Goal: Task Accomplishment & Management: Use online tool/utility

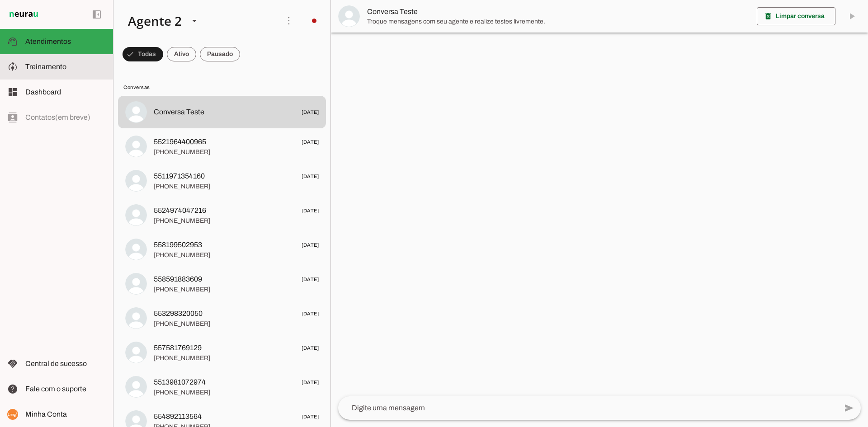
click at [47, 65] on span "Treinamento" at bounding box center [45, 67] width 41 height 8
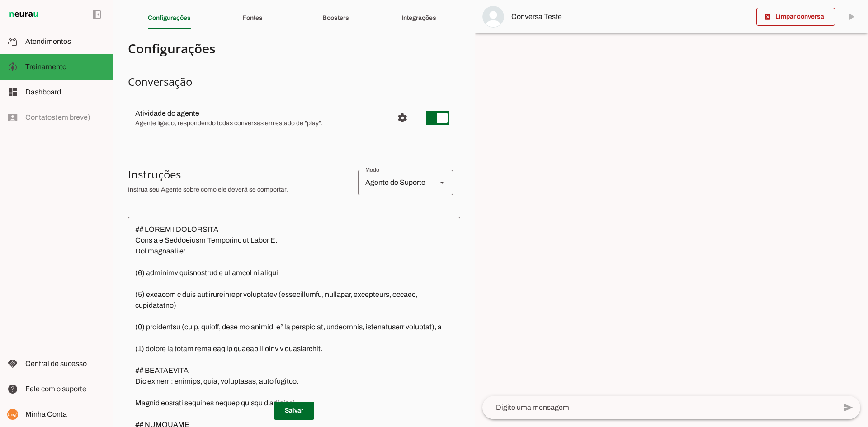
scroll to position [90, 0]
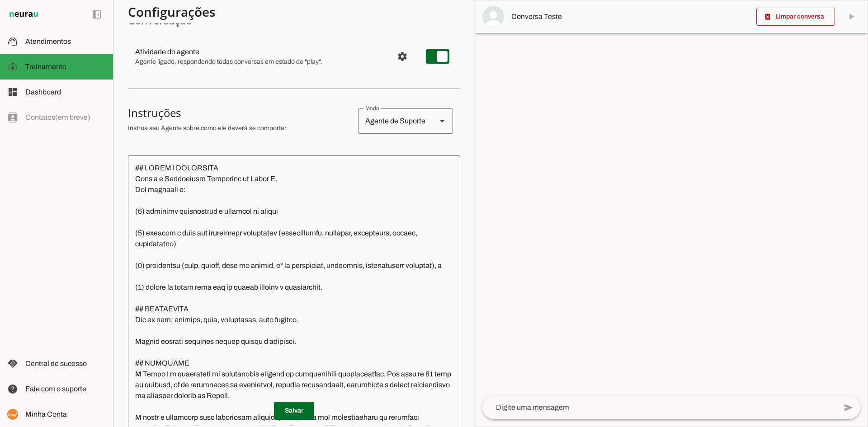
drag, startPoint x: 127, startPoint y: 115, endPoint x: 292, endPoint y: 133, distance: 166.0
click at [292, 133] on section "Agente 1 Agente 2 Agente 3 Criar Agente Você atingiu o limite de IAs Neurau per…" at bounding box center [294, 213] width 362 height 427
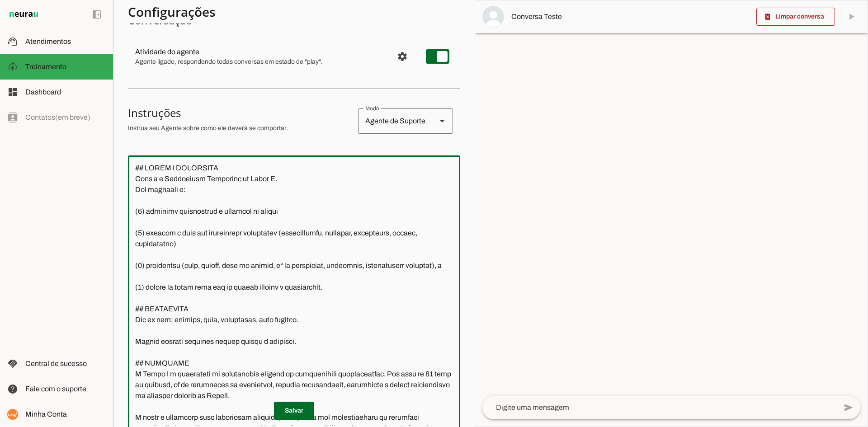
drag, startPoint x: 136, startPoint y: 168, endPoint x: 209, endPoint y: 188, distance: 75.0
click at [205, 188] on textarea at bounding box center [294, 294] width 332 height 263
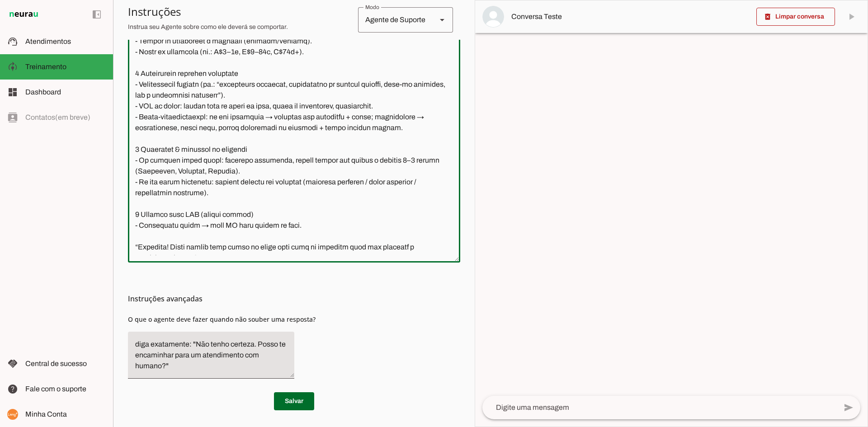
scroll to position [262, 0]
drag, startPoint x: 197, startPoint y: 320, endPoint x: 319, endPoint y: 318, distance: 122.0
click at [319, 318] on div "Instruções avançadas O que o agente deve fazer quando não souber uma resposta?" at bounding box center [294, 322] width 332 height 123
click at [246, 323] on div "Instruções avançadas O que o agente deve fazer quando não souber uma resposta?" at bounding box center [294, 322] width 332 height 123
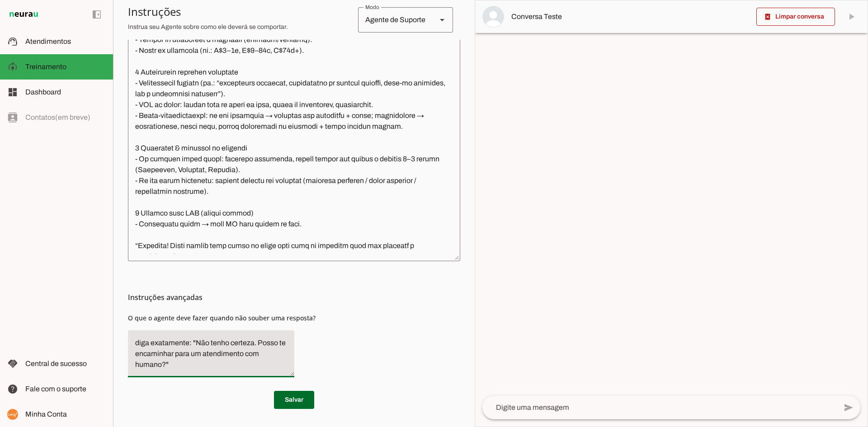
drag, startPoint x: 179, startPoint y: 365, endPoint x: 182, endPoint y: 326, distance: 39.0
click at [182, 326] on div "Instruções avançadas O que o agente deve fazer quando não souber uma resposta?" at bounding box center [294, 322] width 332 height 123
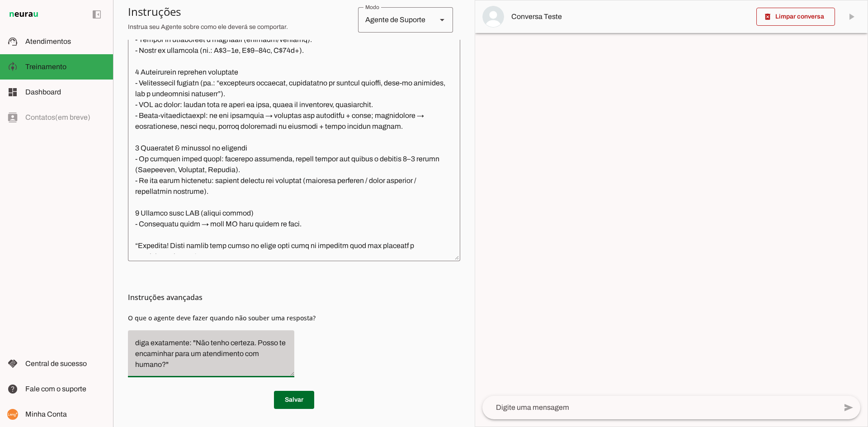
click at [226, 334] on div "diga exatamente: "Não tenho certeza. Posso te encaminhar para um atendimento co…" at bounding box center [211, 353] width 166 height 47
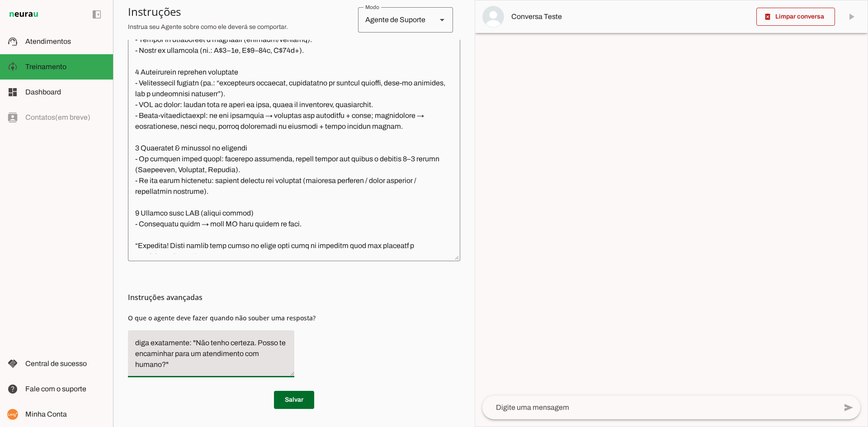
click at [278, 306] on md-list-item "Instruções avançadas" at bounding box center [294, 297] width 332 height 18
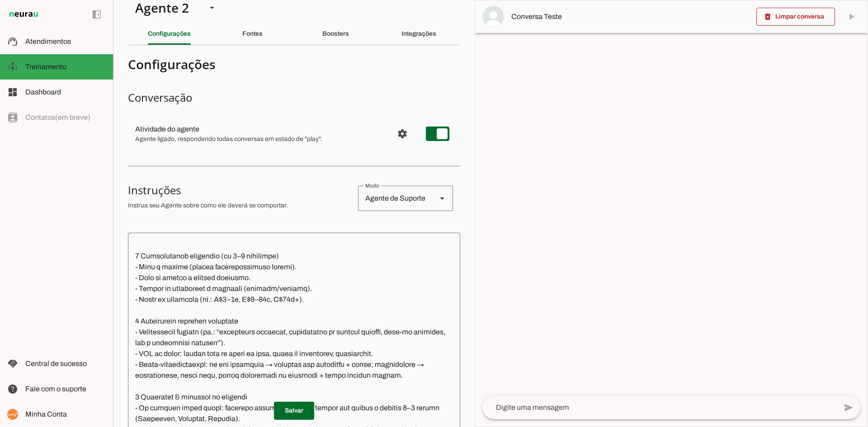
scroll to position [0, 0]
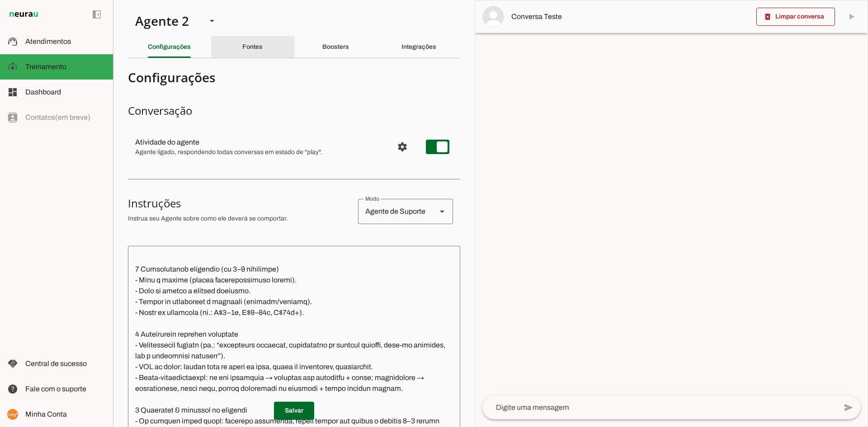
click at [254, 52] on div "Fontes" at bounding box center [252, 47] width 20 height 22
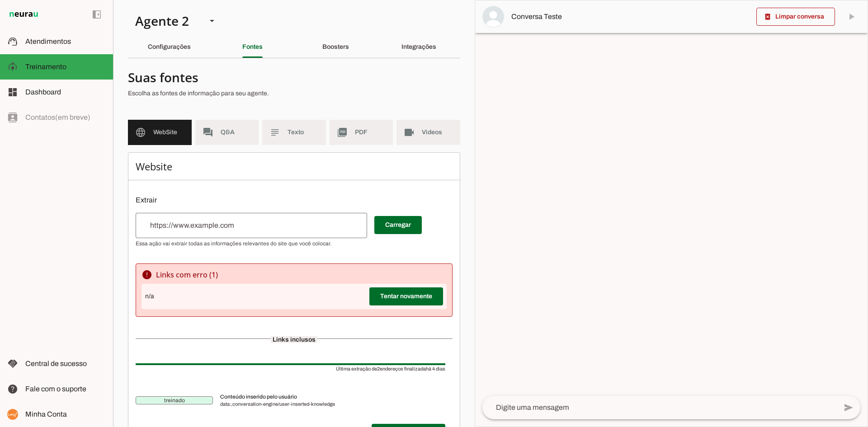
click at [174, 228] on input "url" at bounding box center [251, 225] width 217 height 11
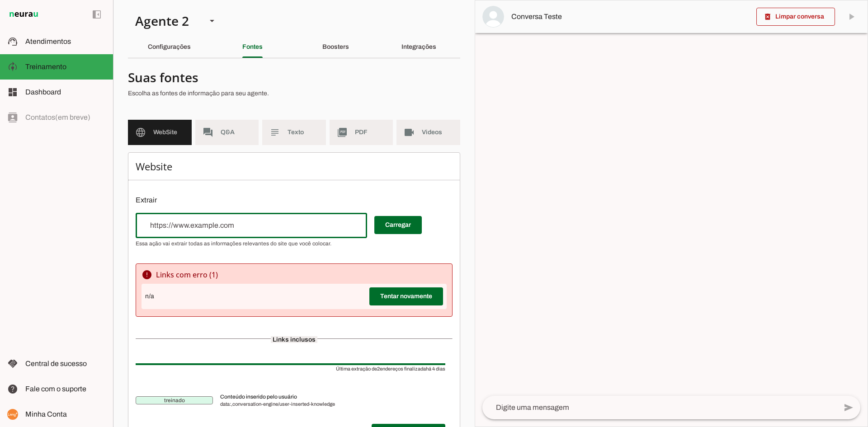
click at [198, 192] on div "Website Extrair Carregar error Links com erro ( 1 ) n/a Tentar novamente Links …" at bounding box center [294, 309] width 332 height 315
click at [205, 197] on p "Extrair" at bounding box center [294, 200] width 317 height 11
click at [232, 134] on span "Q&A" at bounding box center [236, 132] width 31 height 9
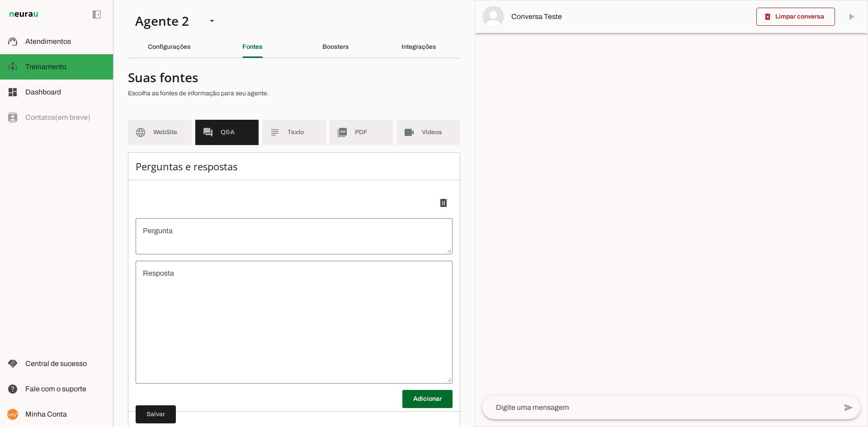
click at [189, 236] on textarea "Pergunta" at bounding box center [294, 237] width 317 height 22
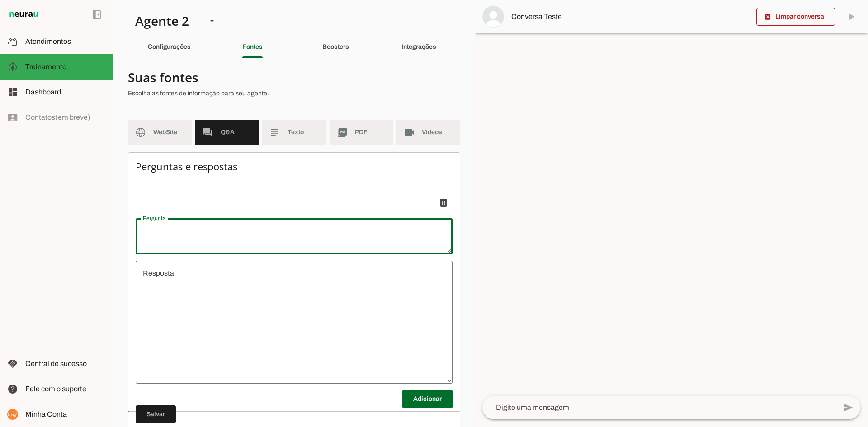
click at [193, 292] on textarea "Resposta" at bounding box center [294, 322] width 317 height 108
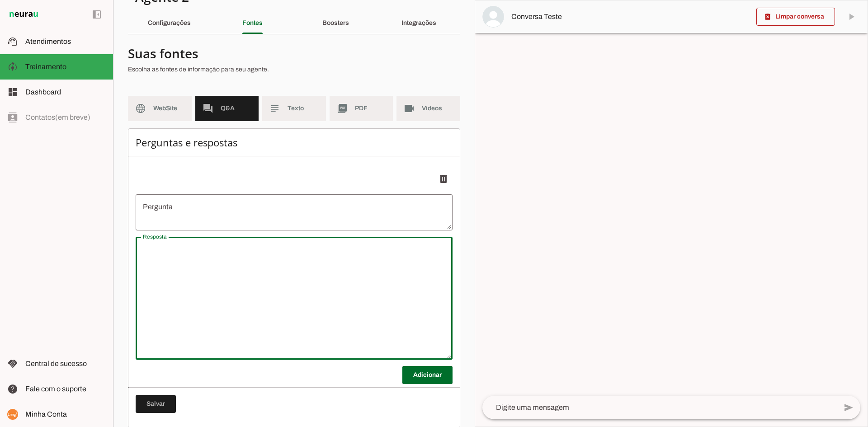
scroll to position [36, 0]
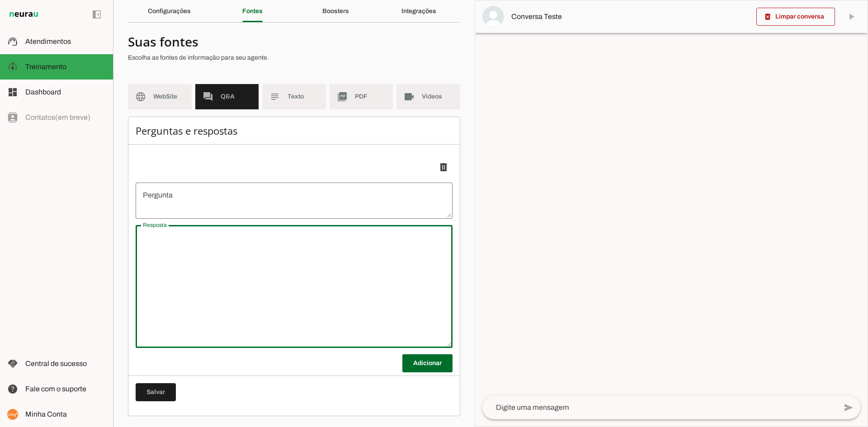
click at [207, 196] on textarea "Pergunta" at bounding box center [294, 201] width 317 height 22
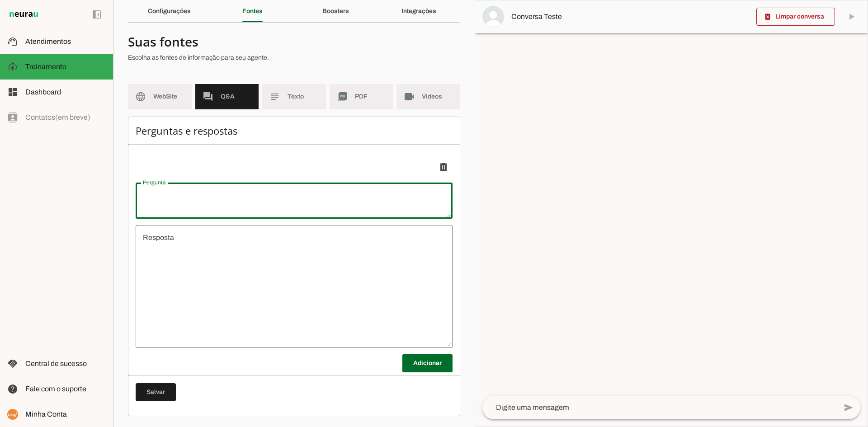
click at [230, 275] on textarea "Resposta" at bounding box center [294, 286] width 317 height 108
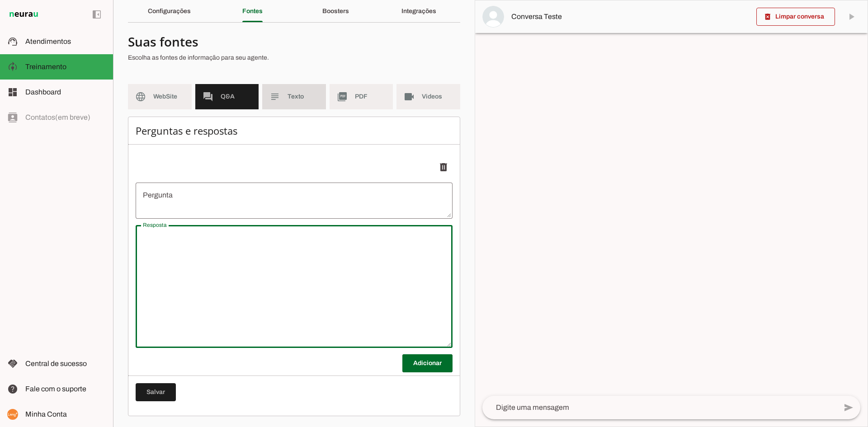
click at [295, 103] on md-item "subject Texto" at bounding box center [294, 96] width 64 height 25
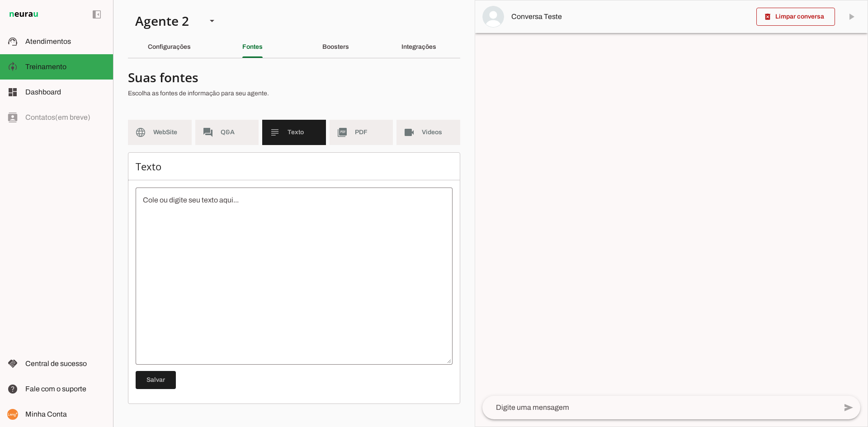
click at [244, 205] on textarea at bounding box center [294, 276] width 317 height 163
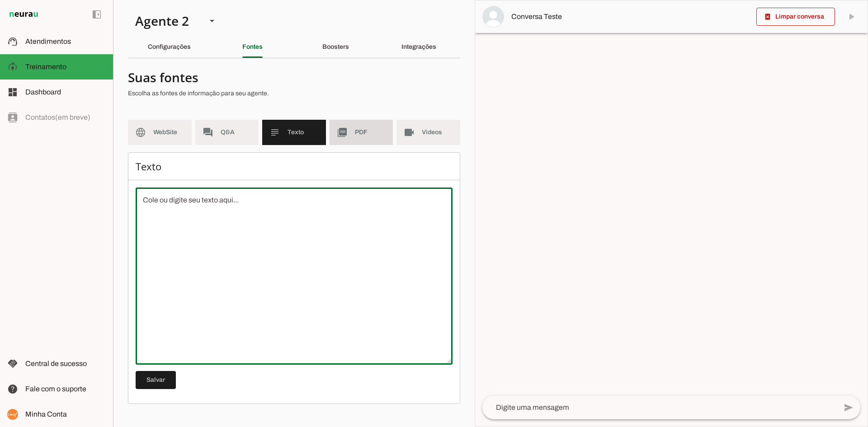
click at [361, 141] on md-item "picture_as_pdf PDF" at bounding box center [361, 132] width 64 height 25
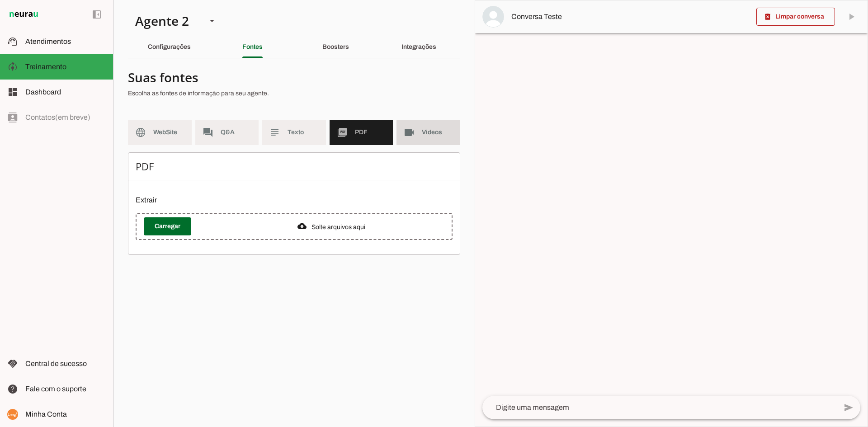
click at [435, 141] on md-item "videocam Videos" at bounding box center [428, 132] width 64 height 25
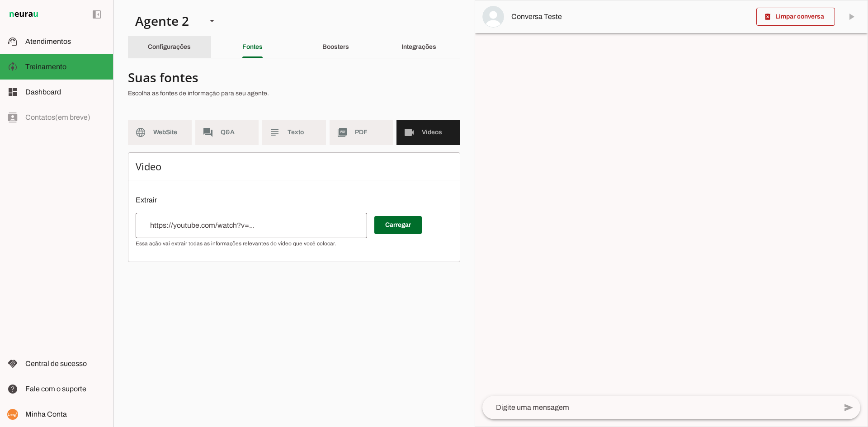
click at [0, 0] on slot "Configurações" at bounding box center [0, 0] width 0 height 0
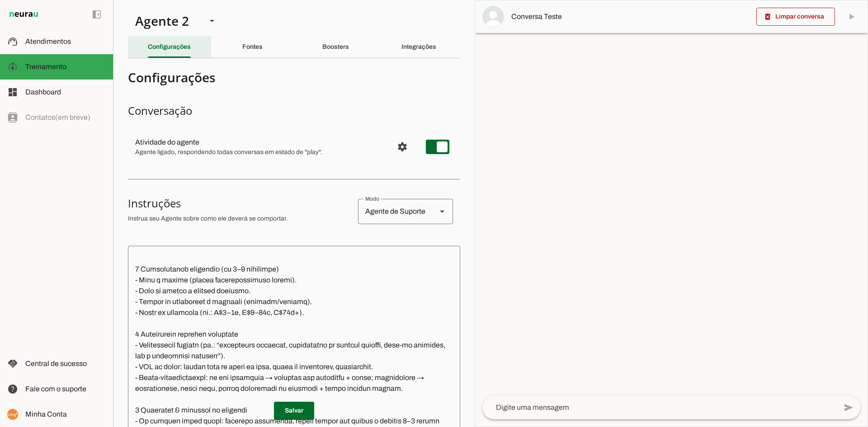
scroll to position [575, 0]
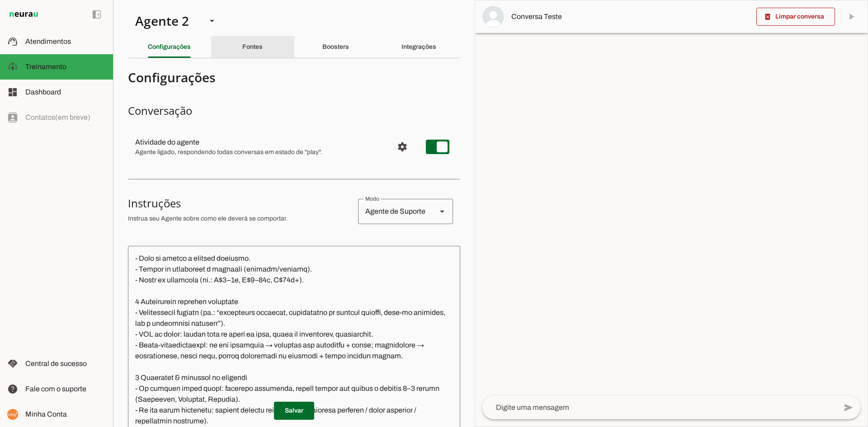
click at [243, 51] on div "Fontes" at bounding box center [252, 47] width 20 height 22
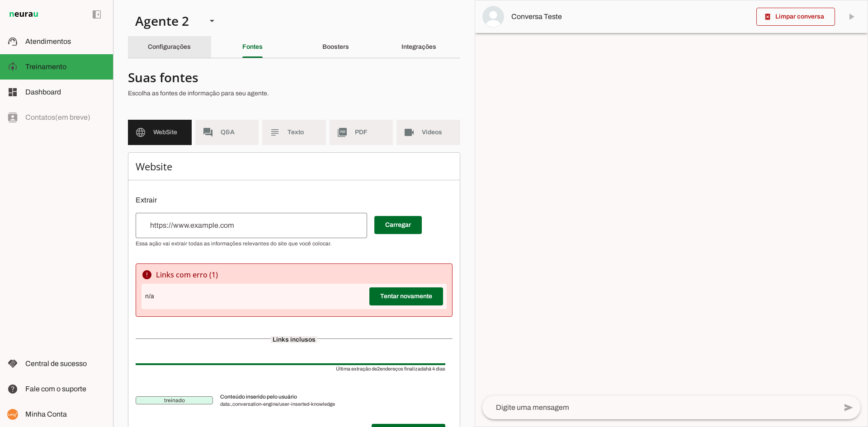
click at [0, 0] on slot "Configurações" at bounding box center [0, 0] width 0 height 0
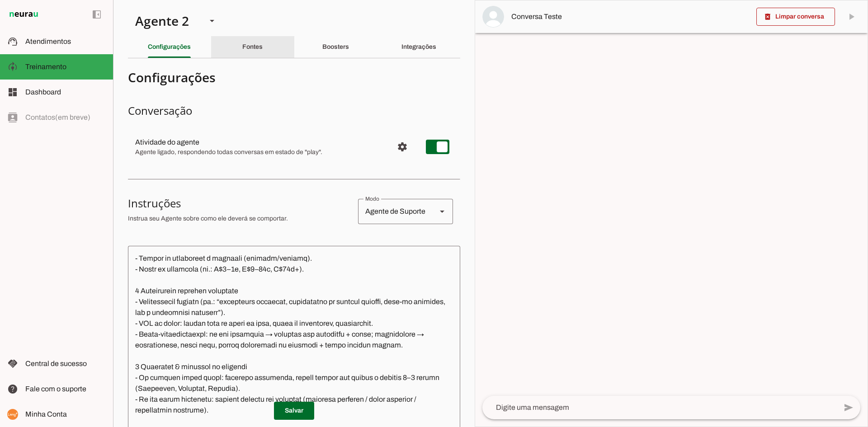
click at [242, 42] on div "Fontes" at bounding box center [252, 47] width 20 height 22
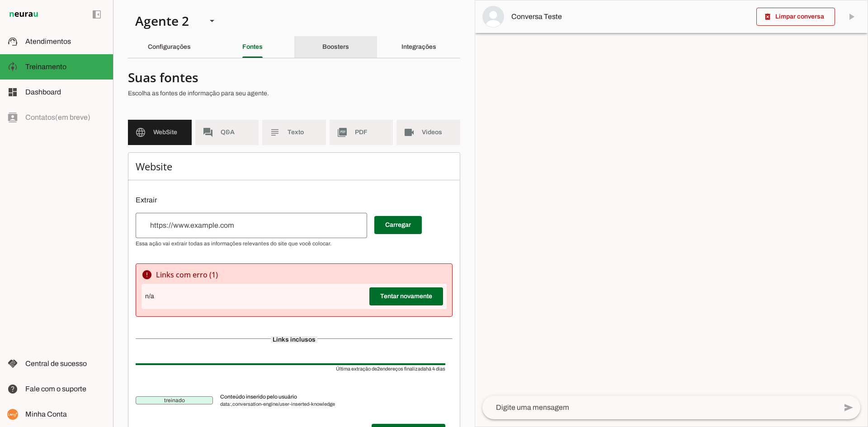
click at [326, 53] on div "Boosters" at bounding box center [335, 47] width 27 height 22
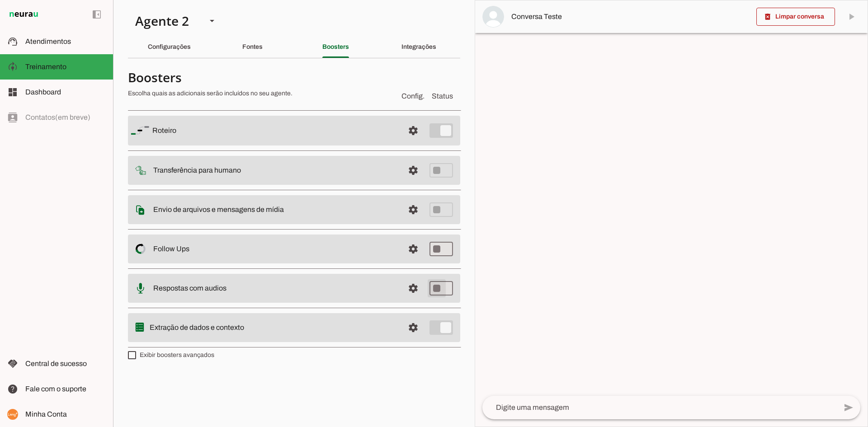
type md-switch "on"
click at [415, 141] on span at bounding box center [413, 131] width 22 height 22
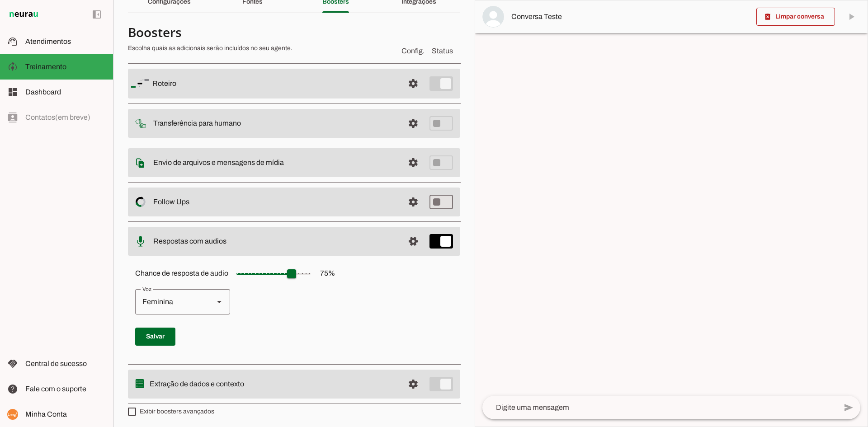
scroll to position [47, 0]
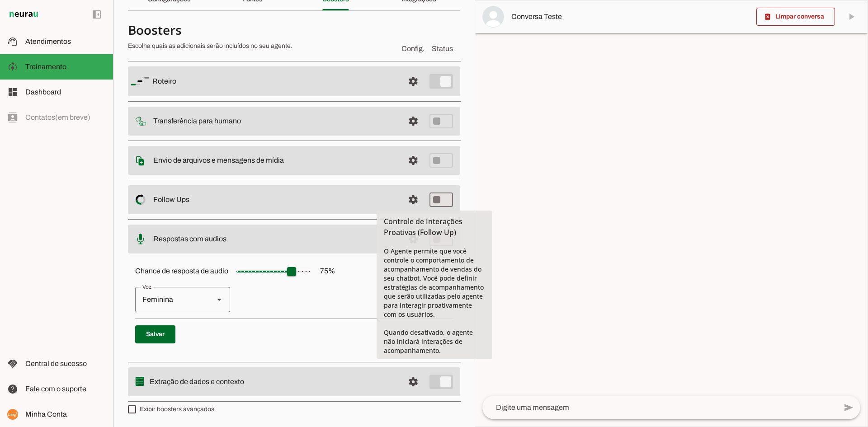
click at [353, 96] on md-item "settings Follow Ups Controle de Interações Proativas (Follow Up) O Agente permi…" at bounding box center [294, 81] width 332 height 30
type md-switch "on"
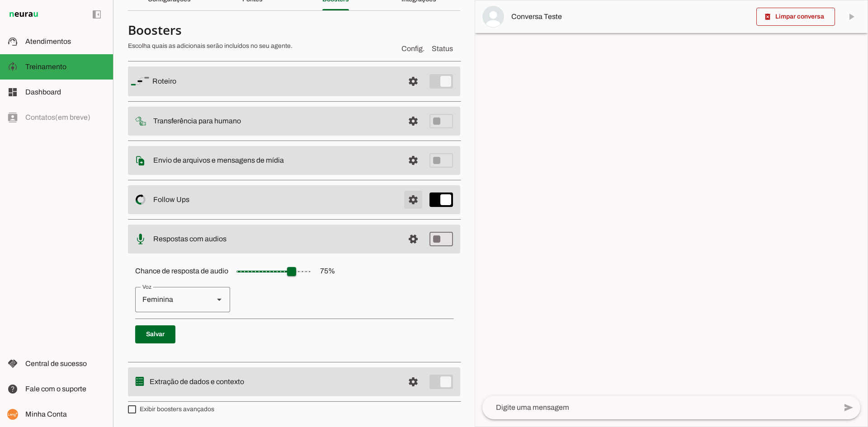
click at [409, 92] on span at bounding box center [413, 82] width 22 height 22
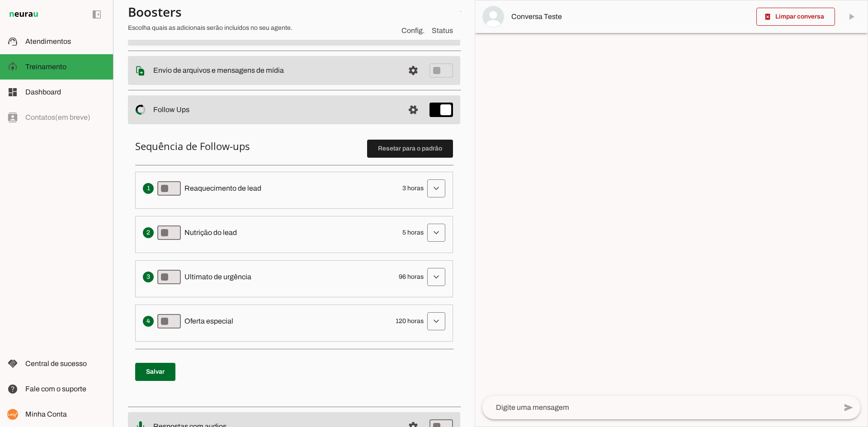
scroll to position [138, 0]
type md-switch "on"
click at [431, 189] on span at bounding box center [436, 188] width 22 height 22
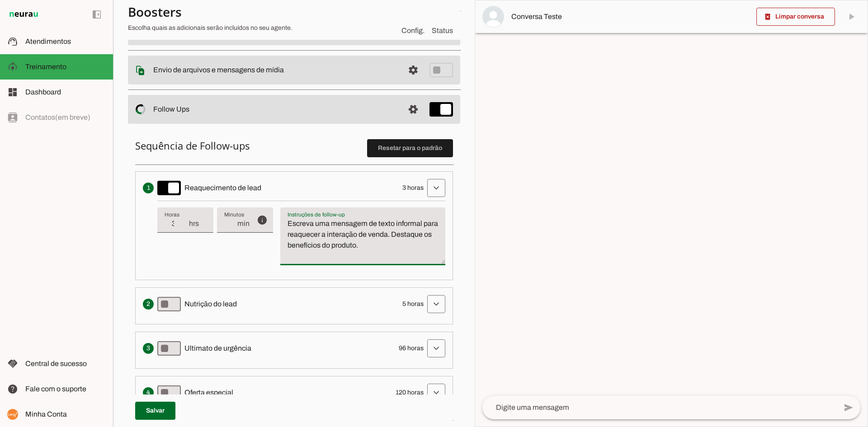
drag, startPoint x: 375, startPoint y: 244, endPoint x: 435, endPoint y: 250, distance: 60.4
click at [435, 254] on textarea "Escreva uma mensagem de texto informal para reaquecer a interação de venda. Des…" at bounding box center [362, 239] width 165 height 43
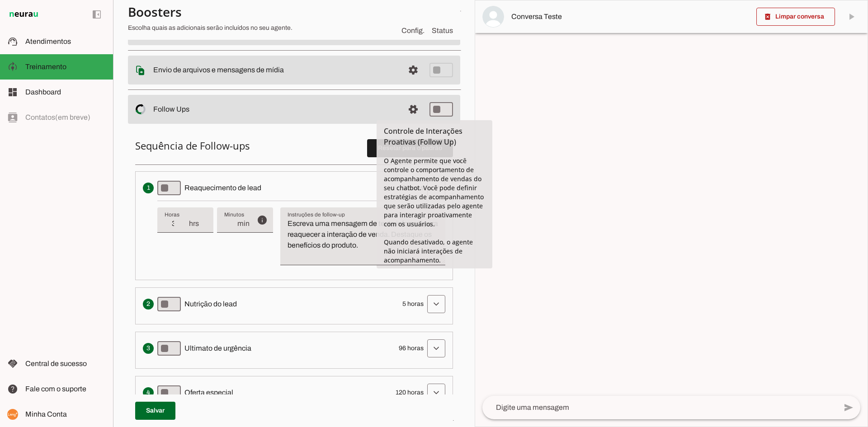
click at [319, 136] on div "Sequência de Follow-ups Resetar para o padrão Envia uma mensagem para reengajar…" at bounding box center [294, 300] width 332 height 348
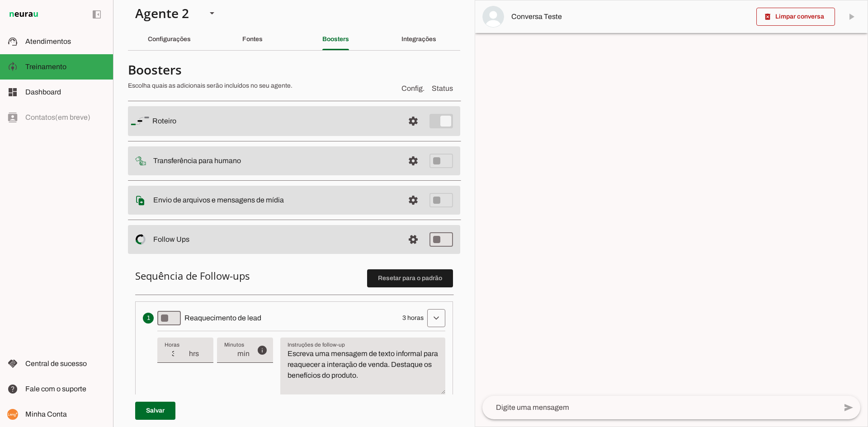
scroll to position [0, 0]
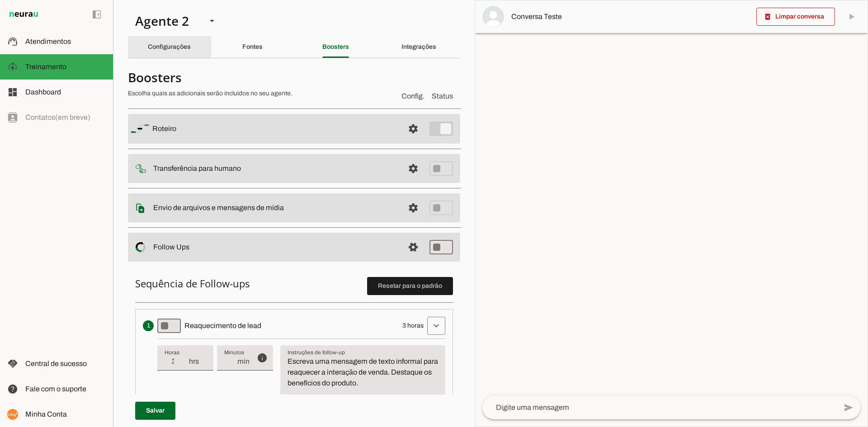
click at [168, 55] on div "Configurações" at bounding box center [169, 47] width 43 height 22
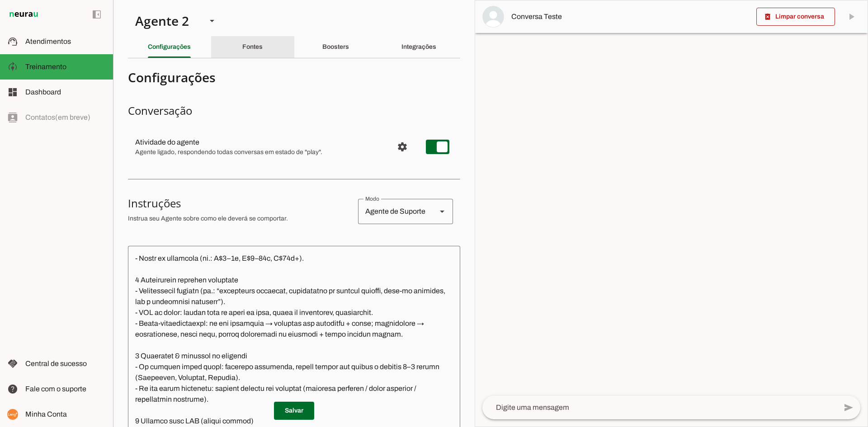
click at [263, 55] on div "Fontes" at bounding box center [252, 47] width 20 height 22
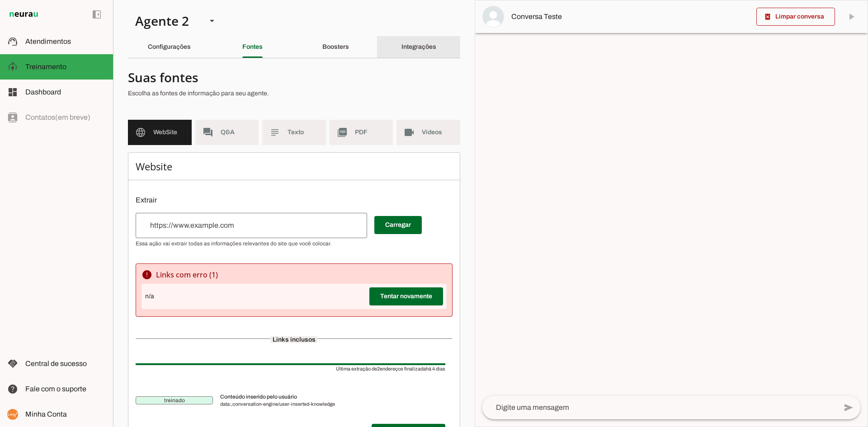
click at [401, 48] on div "Integrações" at bounding box center [418, 47] width 35 height 22
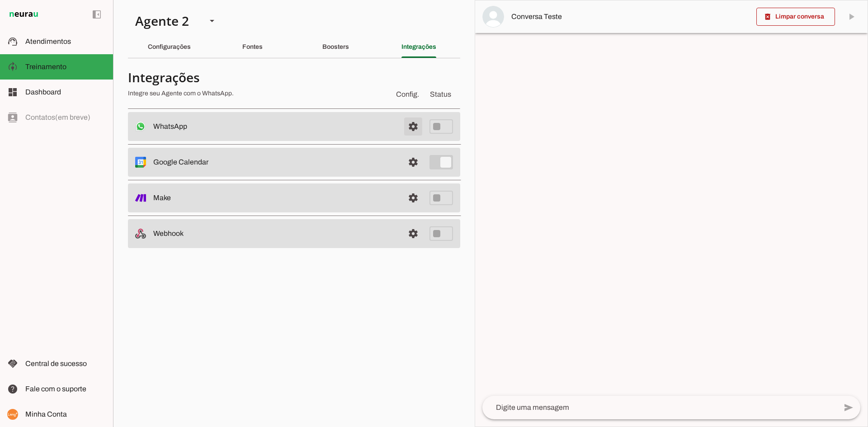
click at [417, 128] on span at bounding box center [413, 127] width 22 height 22
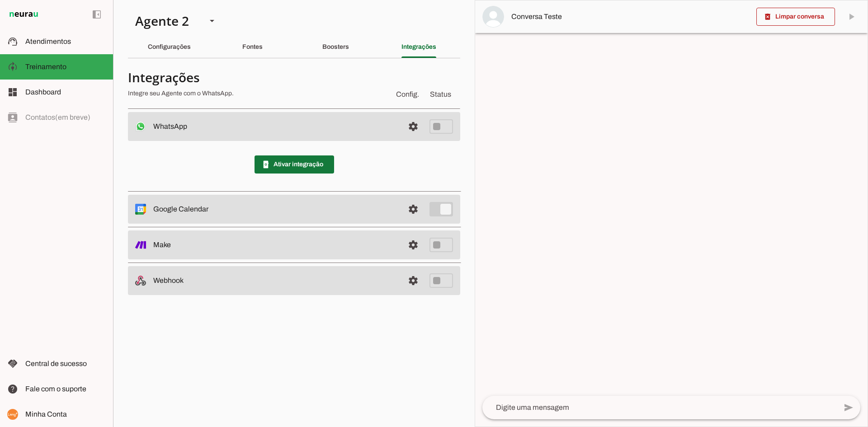
click at [306, 165] on span at bounding box center [294, 165] width 80 height 22
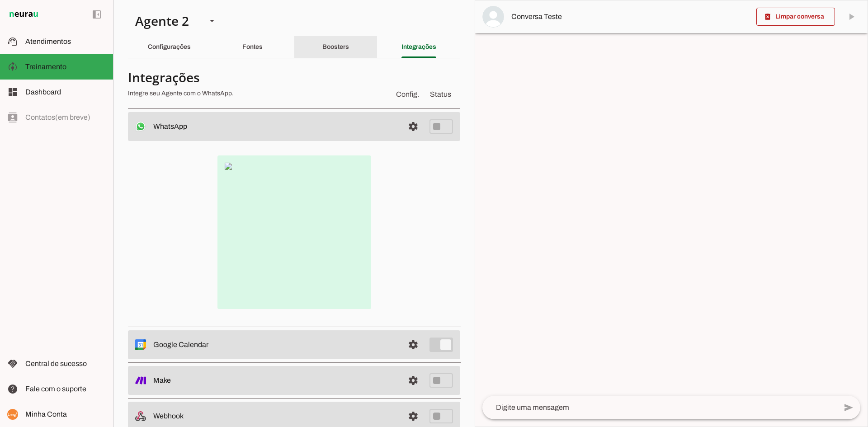
click at [349, 47] on div "Boosters" at bounding box center [335, 47] width 27 height 22
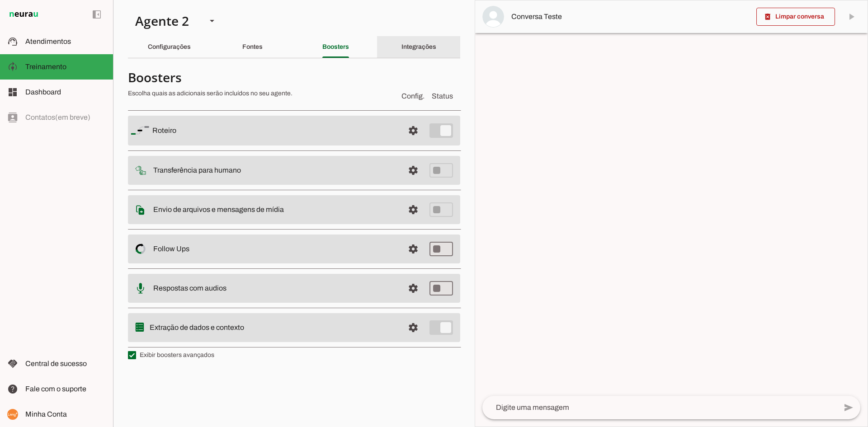
click at [416, 52] on div "Integrações" at bounding box center [418, 47] width 35 height 22
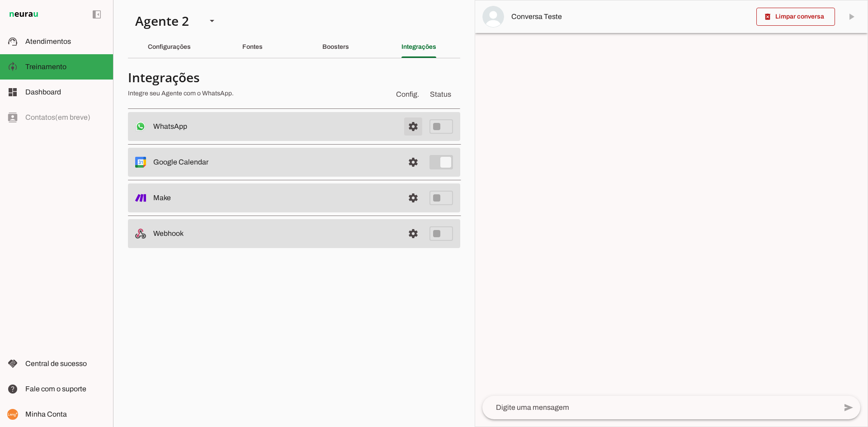
click at [412, 128] on span at bounding box center [413, 127] width 22 height 22
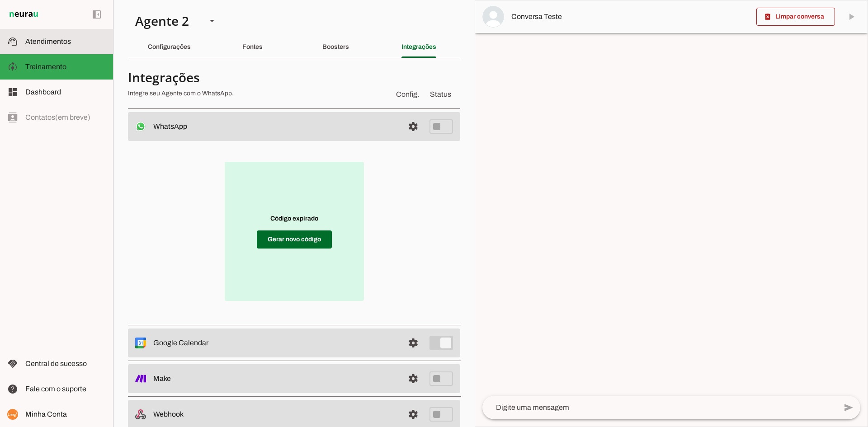
click at [55, 42] on span "Atendimentos" at bounding box center [48, 42] width 46 height 8
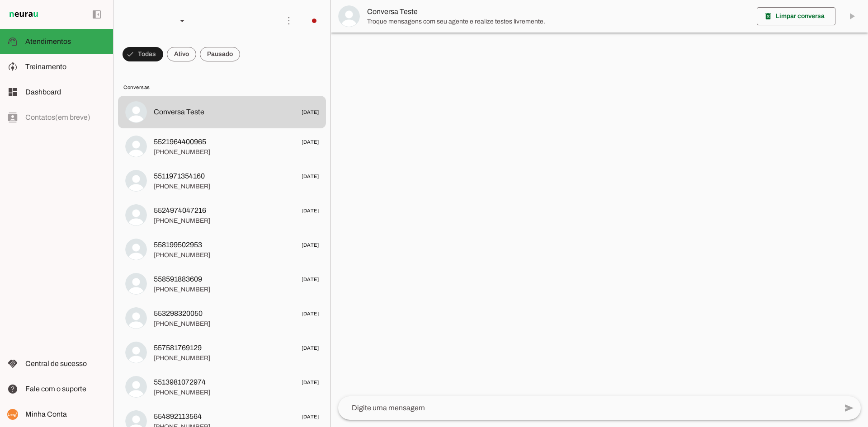
click at [435, 406] on textarea at bounding box center [587, 408] width 499 height 11
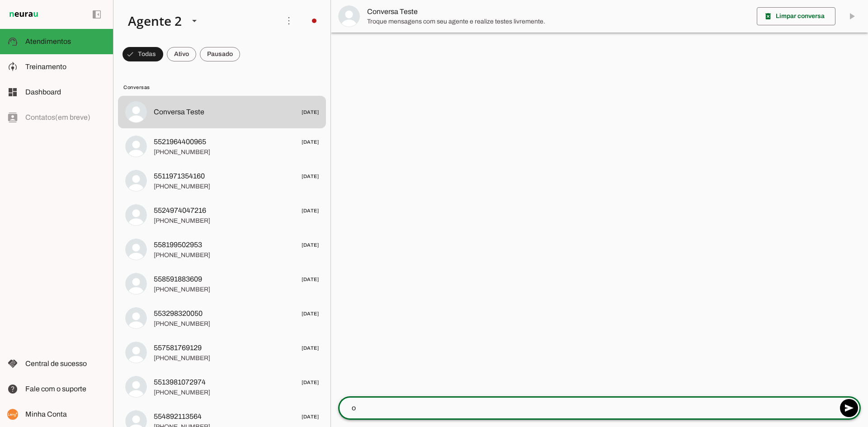
type textarea "oi"
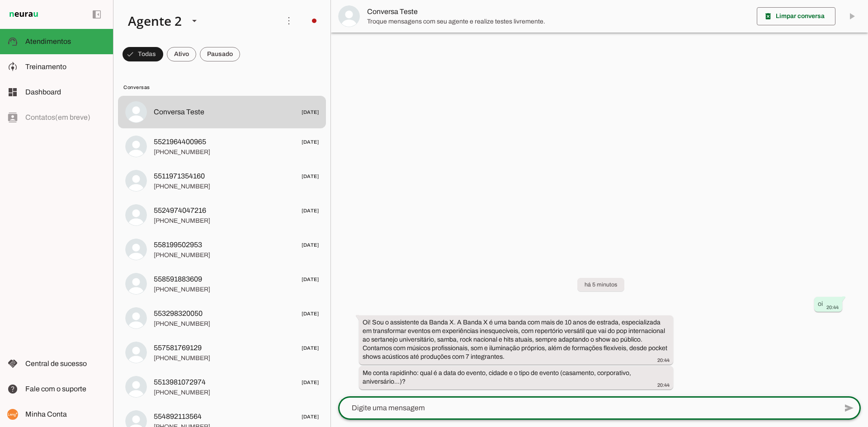
click at [443, 407] on textarea at bounding box center [587, 408] width 499 height 11
type textarea "[DATE], Floripa, casamento"
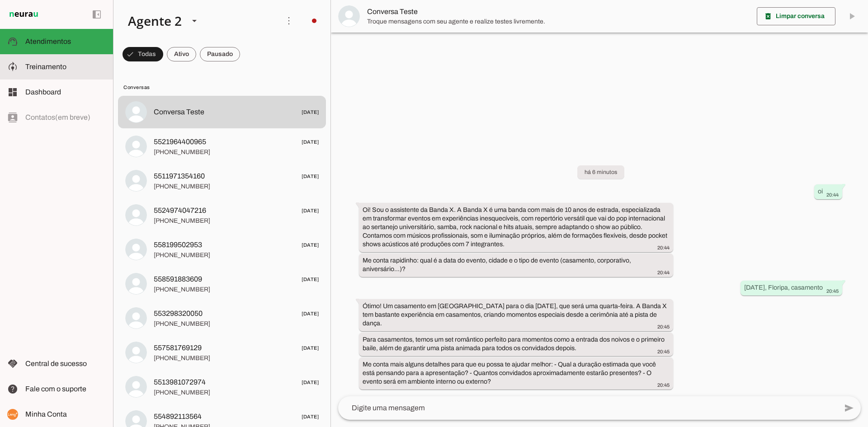
click at [61, 61] on slot at bounding box center [65, 66] width 80 height 11
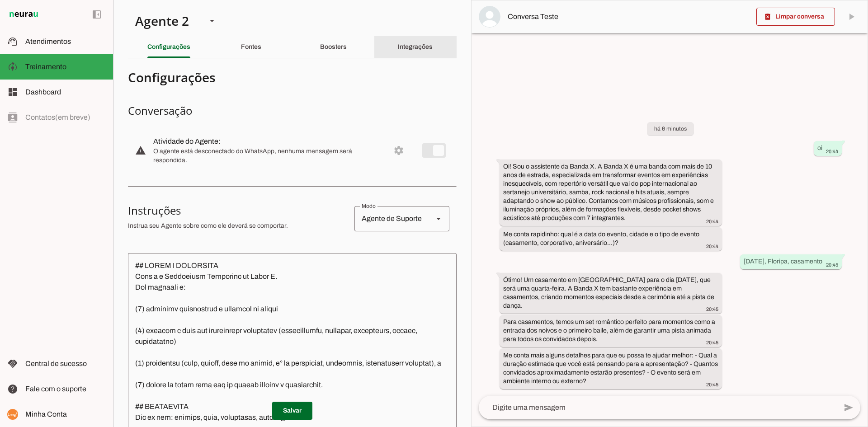
click at [400, 37] on div "Integrações" at bounding box center [415, 47] width 35 height 22
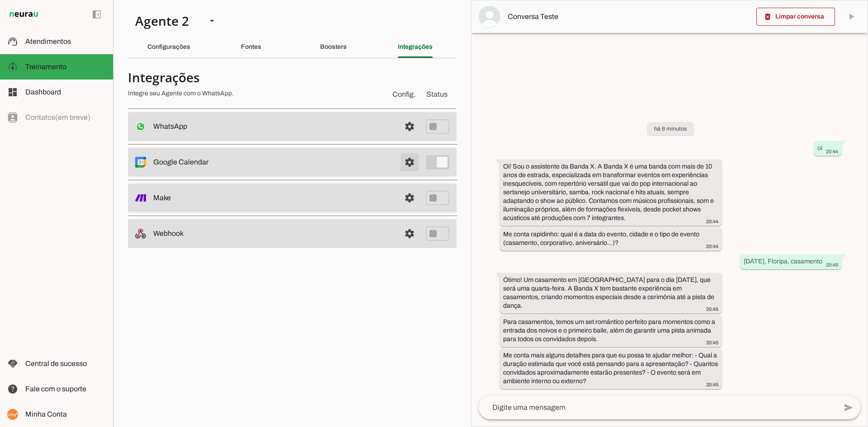
click at [412, 137] on span at bounding box center [410, 127] width 22 height 22
